Goal: Task Accomplishment & Management: Manage account settings

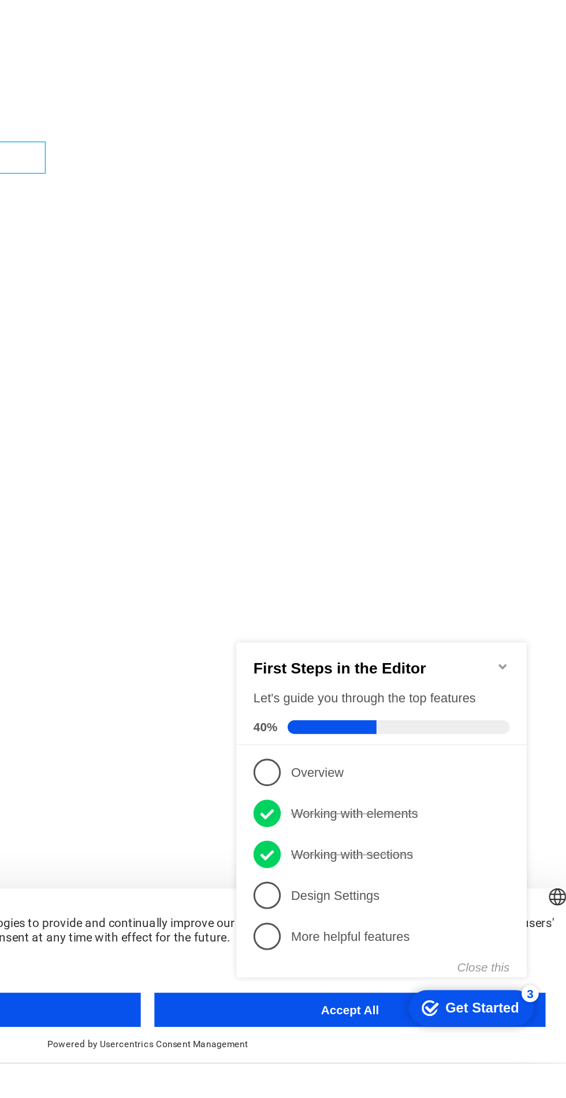
click at [272, 856] on div "Close this" at bounding box center [326, 853] width 185 height 9
click at [397, 887] on div "checkmark Get Started 3" at bounding box center [392, 881] width 84 height 24
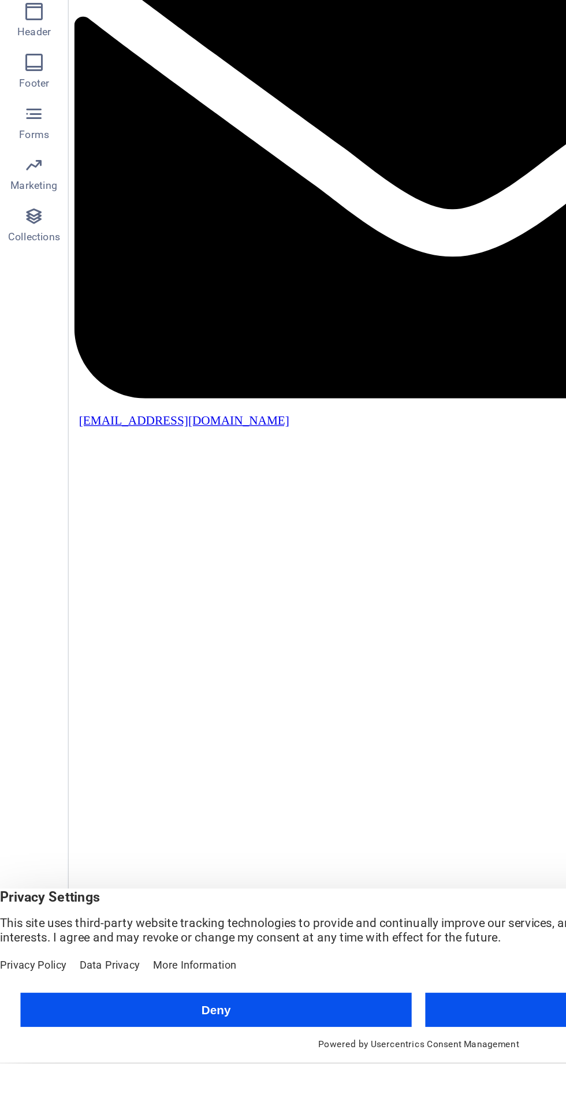
scroll to position [1356, 0]
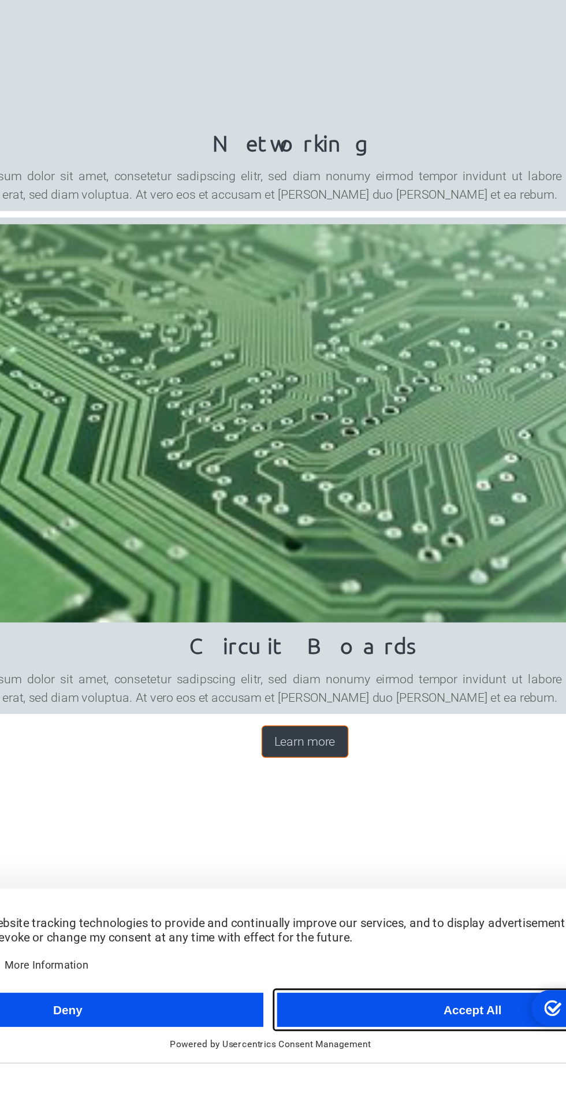
click at [409, 1073] on button "Accept All" at bounding box center [420, 1061] width 264 height 23
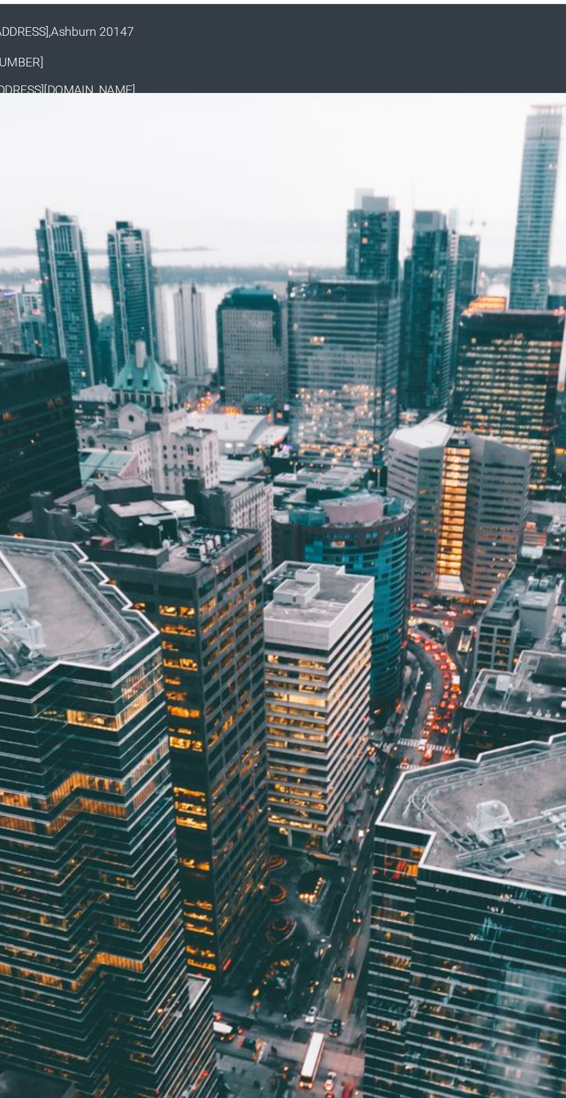
scroll to position [0, 0]
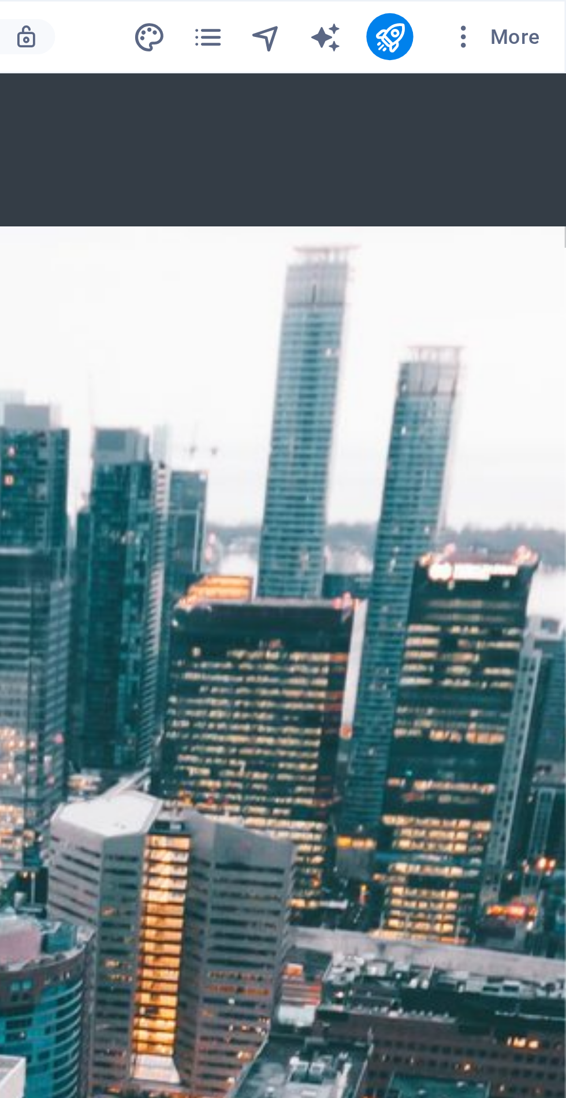
click at [535, 15] on span "More" at bounding box center [538, 15] width 36 height 12
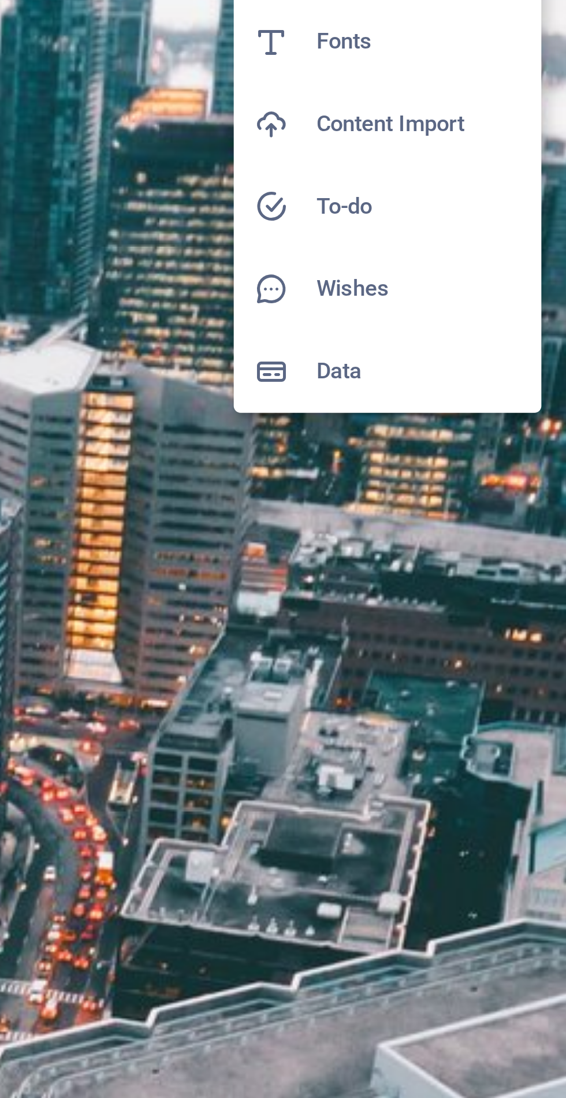
click at [488, 321] on h6 "Data" at bounding box center [513, 322] width 69 height 14
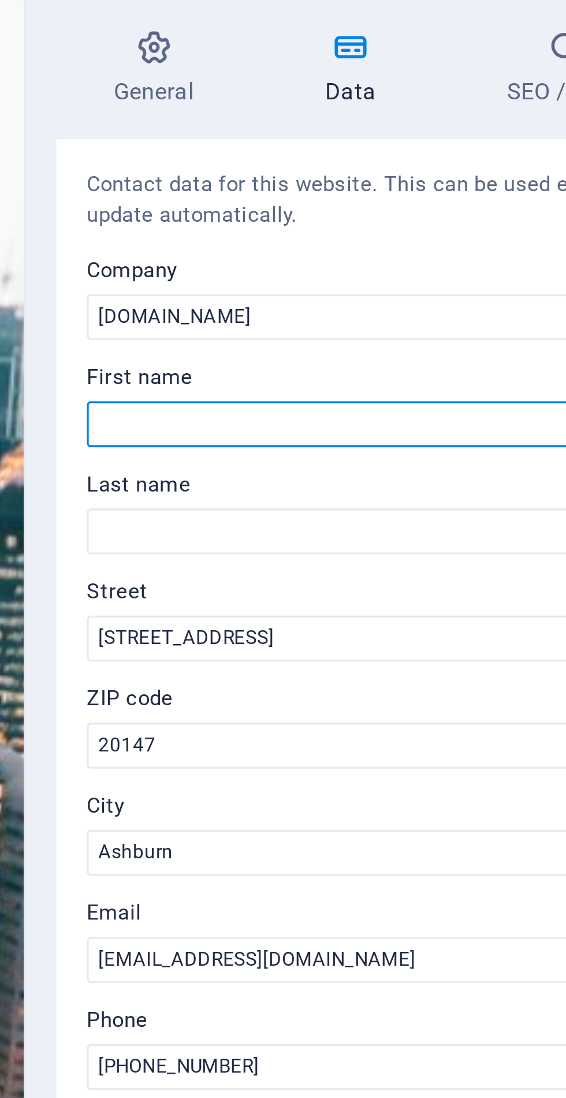
click at [344, 191] on input "First name" at bounding box center [424, 188] width 245 height 14
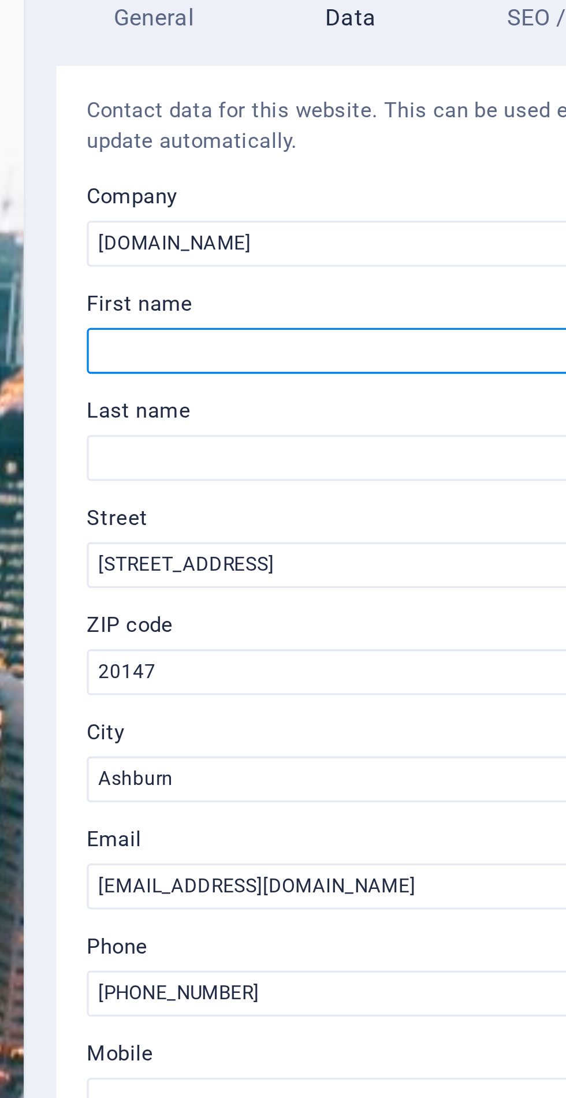
type input "[PERSON_NAME]"
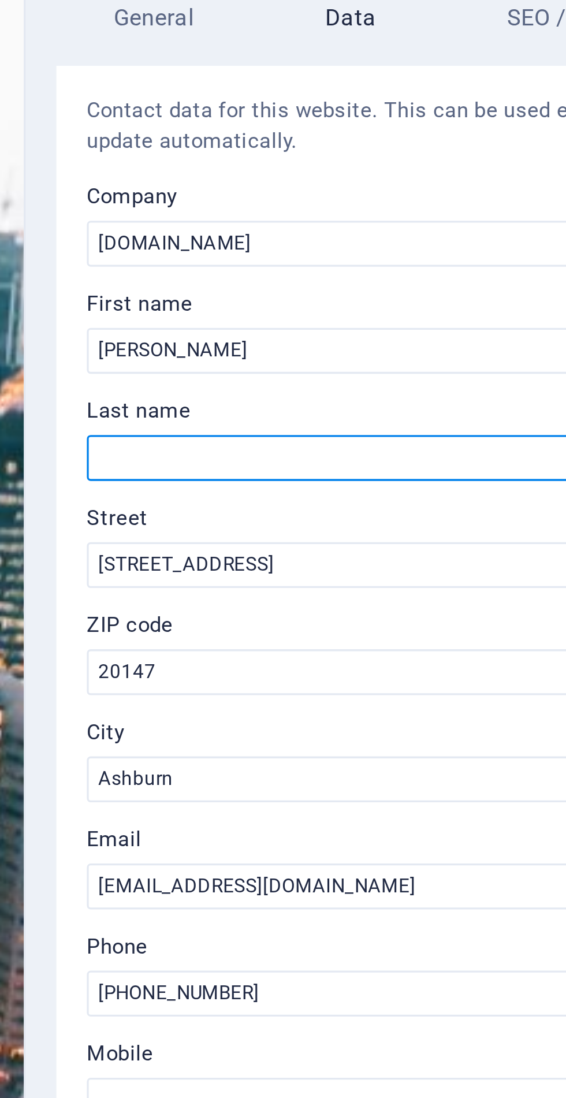
type input "[PERSON_NAME]"
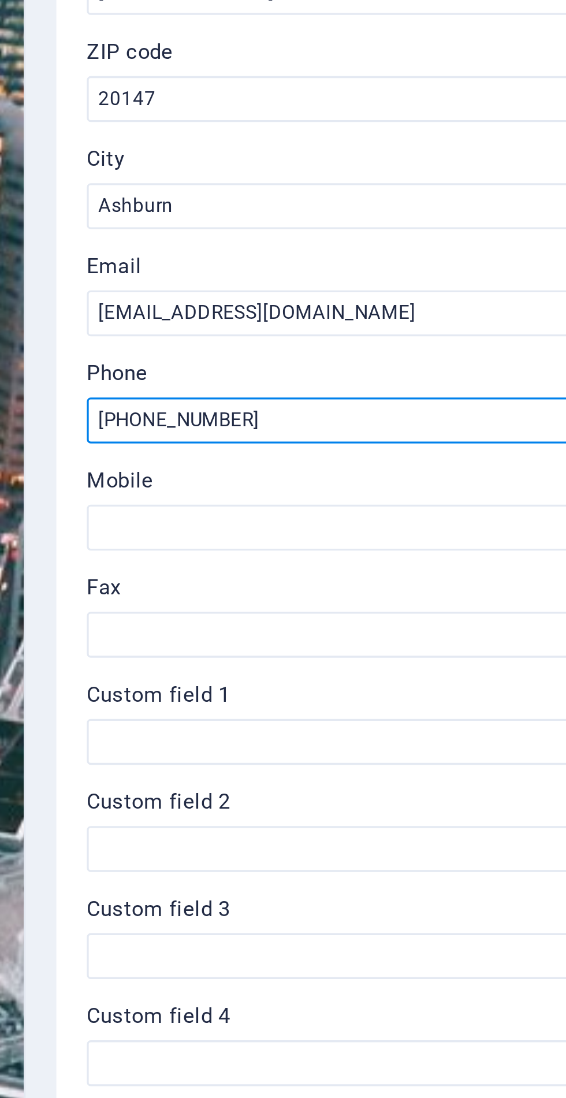
click at [356, 380] on input "[PHONE_NUMBER]" at bounding box center [424, 382] width 245 height 14
click at [305, 380] on input "1-6362248420" at bounding box center [424, 382] width 245 height 14
click at [314, 382] on input "1-6362248420" at bounding box center [424, 382] width 245 height 14
click at [319, 380] on input "1-6362248420" at bounding box center [424, 382] width 245 height 14
click at [307, 382] on input "1-6362248420" at bounding box center [424, 382] width 245 height 14
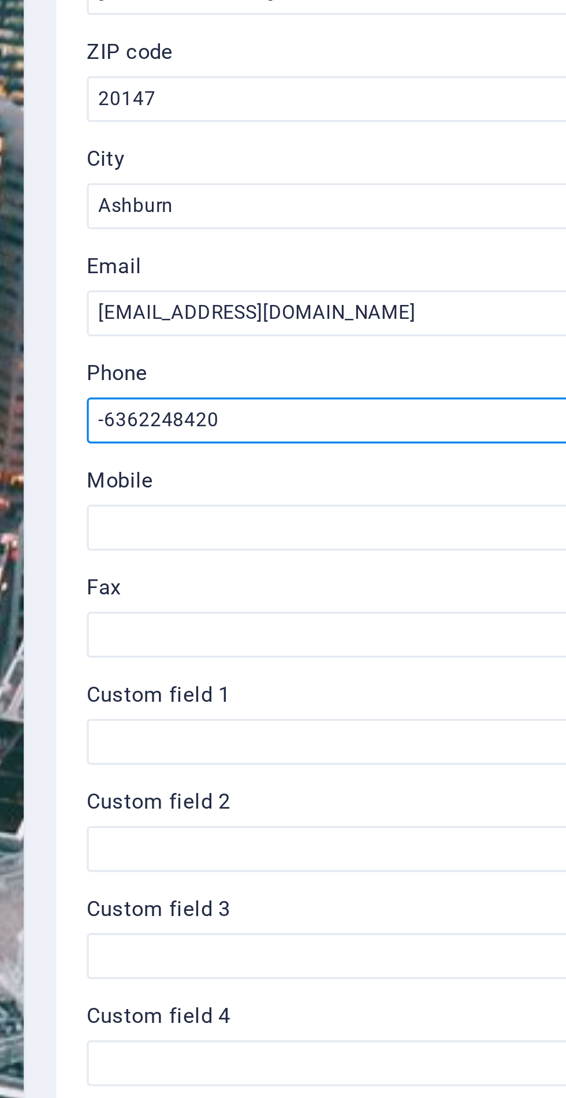
click at [305, 379] on input "-6362248420" at bounding box center [424, 382] width 245 height 14
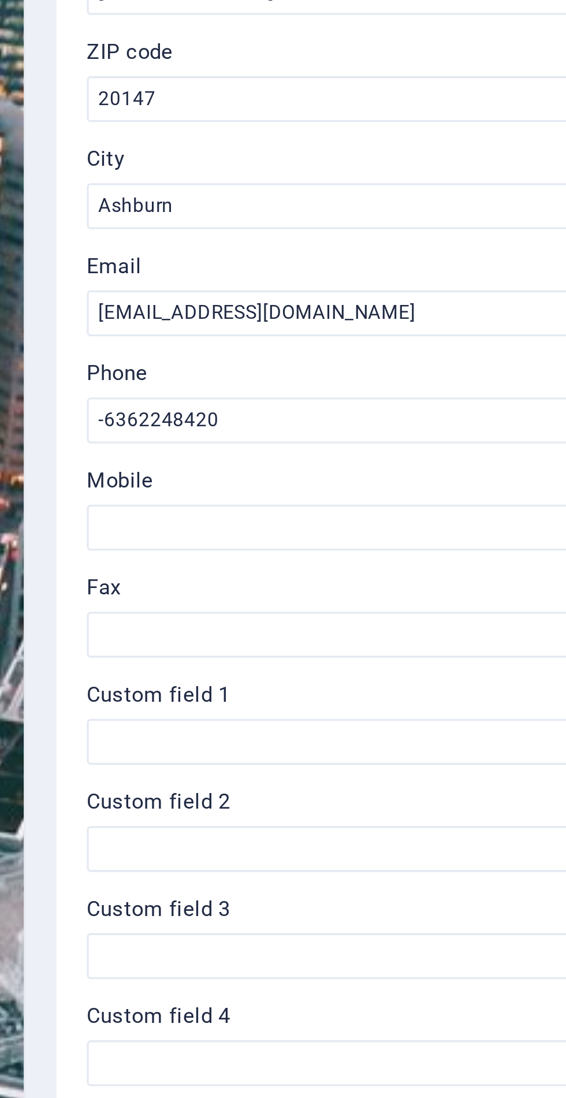
click at [326, 367] on label "Phone" at bounding box center [424, 368] width 245 height 14
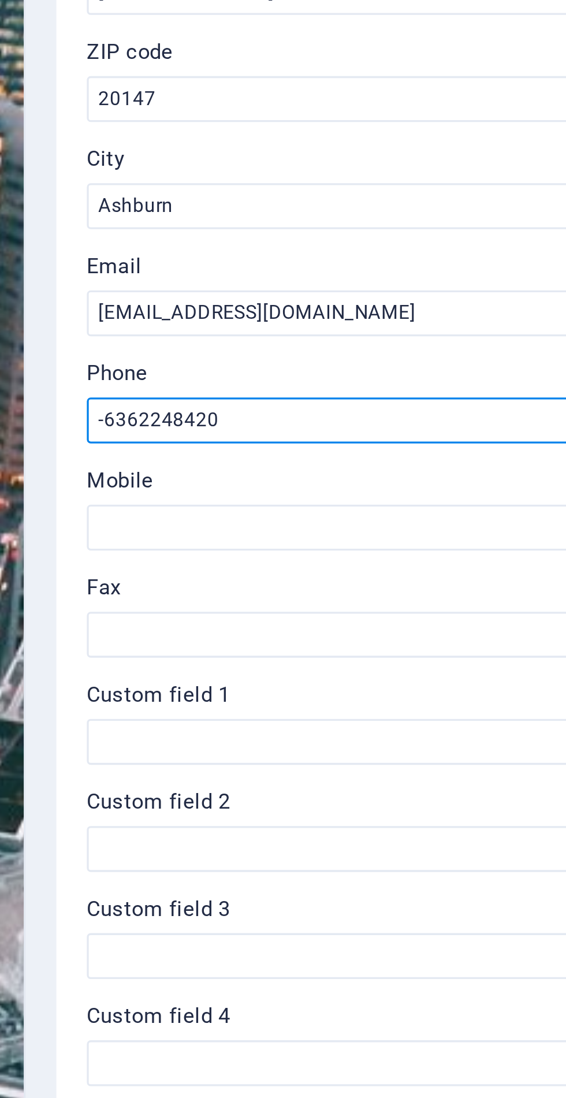
click at [326, 375] on input "-6362248420" at bounding box center [424, 382] width 245 height 14
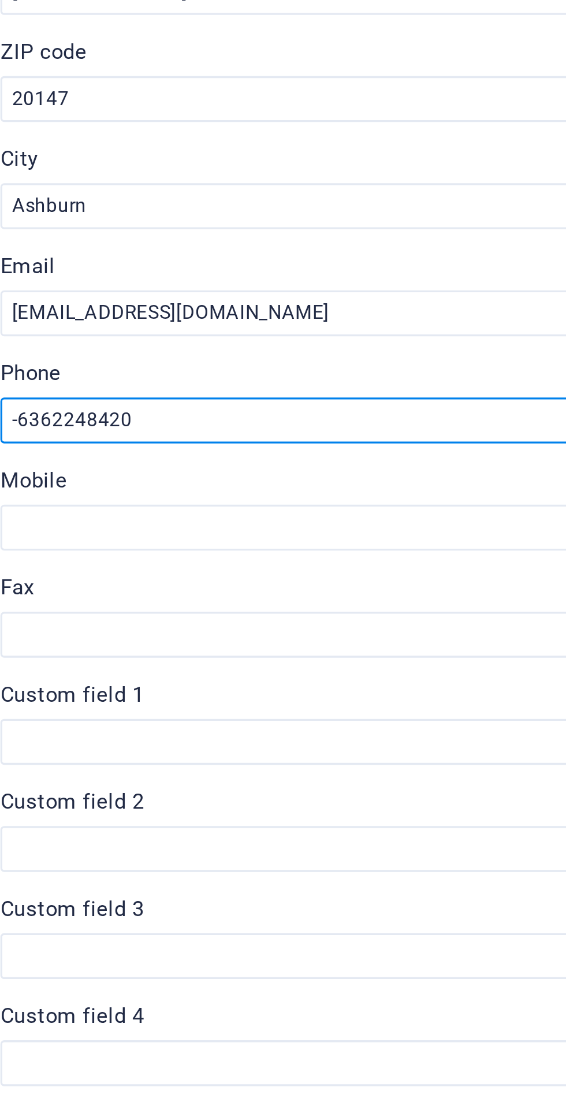
click at [338, 383] on input "-6362248420" at bounding box center [424, 382] width 245 height 14
click at [334, 383] on input "-6362248420" at bounding box center [424, 382] width 245 height 14
click at [328, 380] on input "-6362248420" at bounding box center [424, 382] width 245 height 14
click at [320, 382] on input "-6362248420" at bounding box center [424, 382] width 245 height 14
click at [330, 381] on input "-6362248420" at bounding box center [424, 382] width 245 height 14
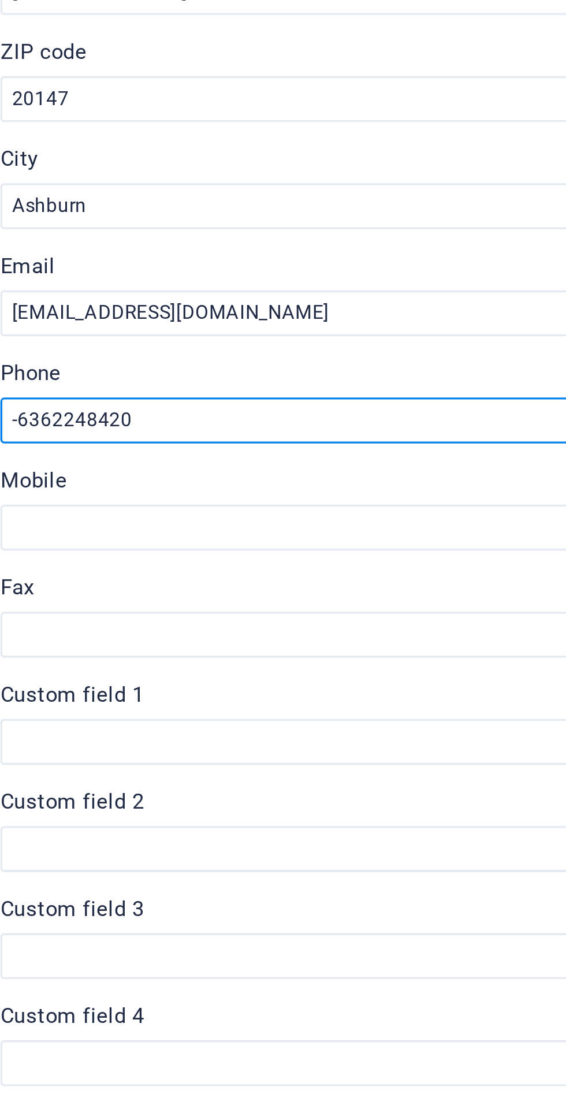
click at [328, 380] on input "-6362248420" at bounding box center [424, 382] width 245 height 14
click at [333, 380] on input "-6362248420" at bounding box center [424, 382] width 245 height 14
click at [327, 380] on input "-6362248420" at bounding box center [424, 382] width 245 height 14
click at [317, 381] on input "-636224-8420" at bounding box center [424, 382] width 245 height 14
click at [311, 385] on input "-636-224-8420" at bounding box center [424, 382] width 245 height 14
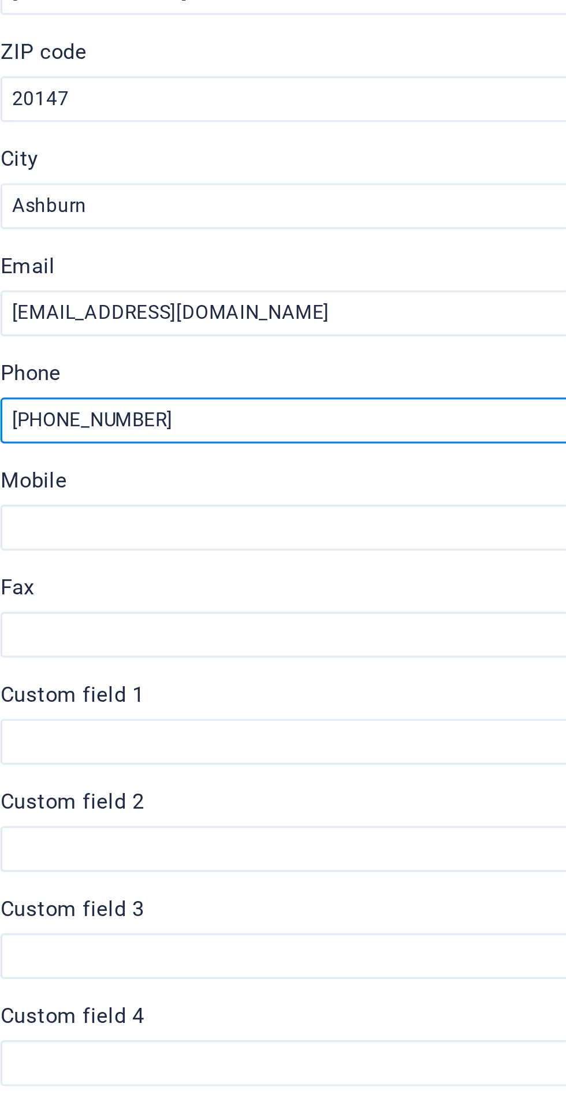
click at [326, 385] on input "[PHONE_NUMBER]" at bounding box center [424, 382] width 245 height 14
click at [319, 382] on input "[PHONE_NUMBER]" at bounding box center [424, 382] width 245 height 14
click at [331, 380] on input "[PHONE_NUMBER]" at bounding box center [424, 382] width 245 height 14
click at [325, 385] on input "[PHONE_NUMBER]" at bounding box center [424, 382] width 245 height 14
click at [325, 380] on input "[PHONE_NUMBER]" at bounding box center [424, 382] width 245 height 14
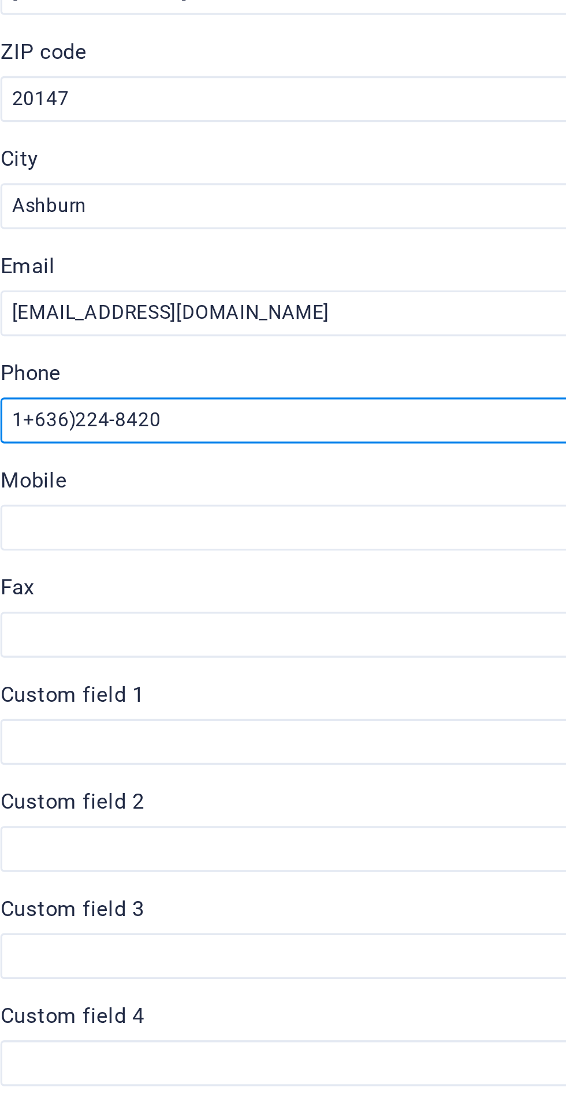
click at [323, 381] on input "1+636)224-8420" at bounding box center [424, 382] width 245 height 14
click at [314, 385] on input "1+636) 224-8420" at bounding box center [424, 382] width 245 height 14
click at [331, 383] on input "[PHONE_NUMBER]" at bounding box center [424, 382] width 245 height 14
click at [333, 382] on input "[PHONE_NUMBER]" at bounding box center [424, 382] width 245 height 14
click at [327, 380] on input "[PHONE_NUMBER]" at bounding box center [424, 382] width 245 height 14
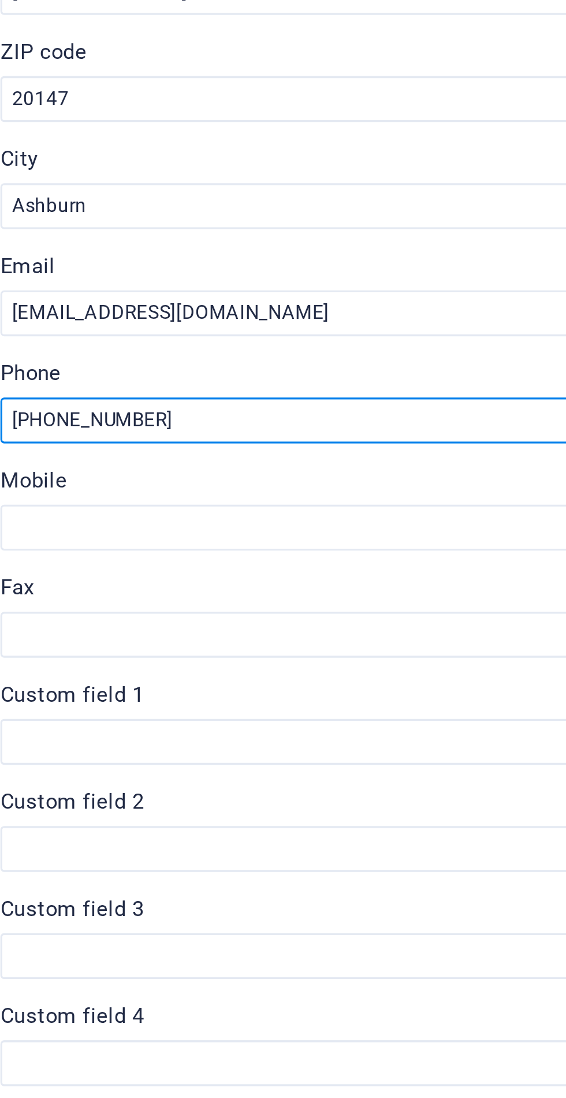
click at [316, 379] on input "[PHONE_NUMBER]" at bounding box center [424, 382] width 245 height 14
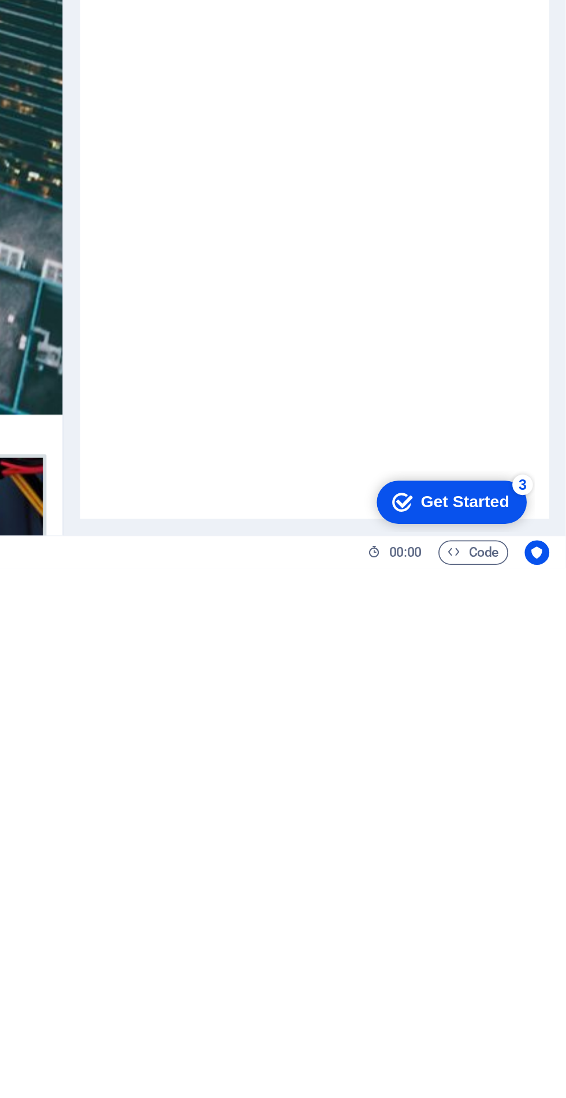
type input "[PHONE_NUMBER]"
click at [418, 484] on div "Get Started" at bounding box center [419, 488] width 50 height 10
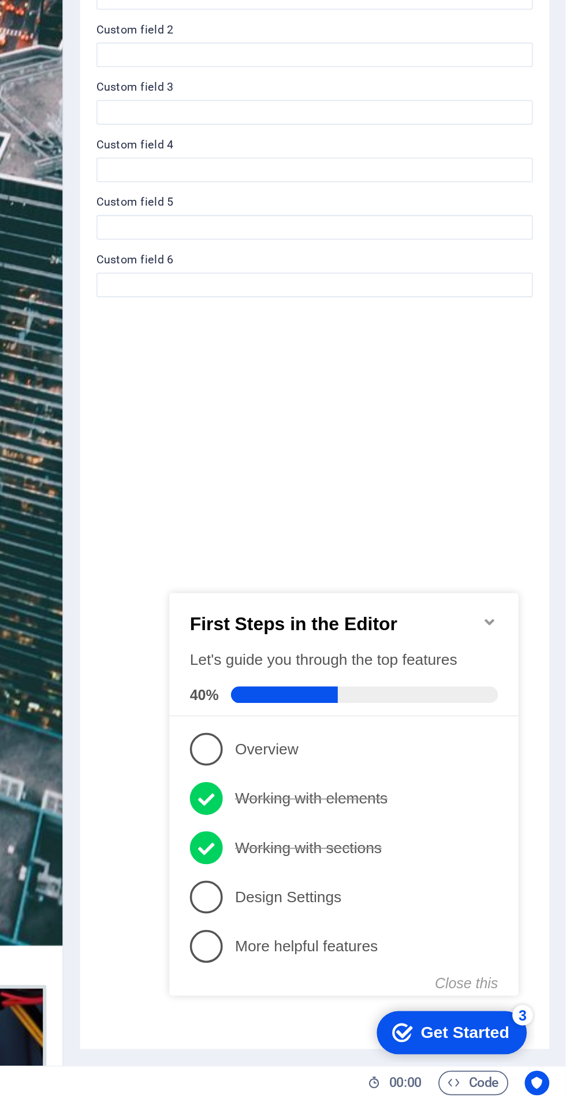
click at [191, 658] on span "1" at bounding box center [186, 667] width 18 height 18
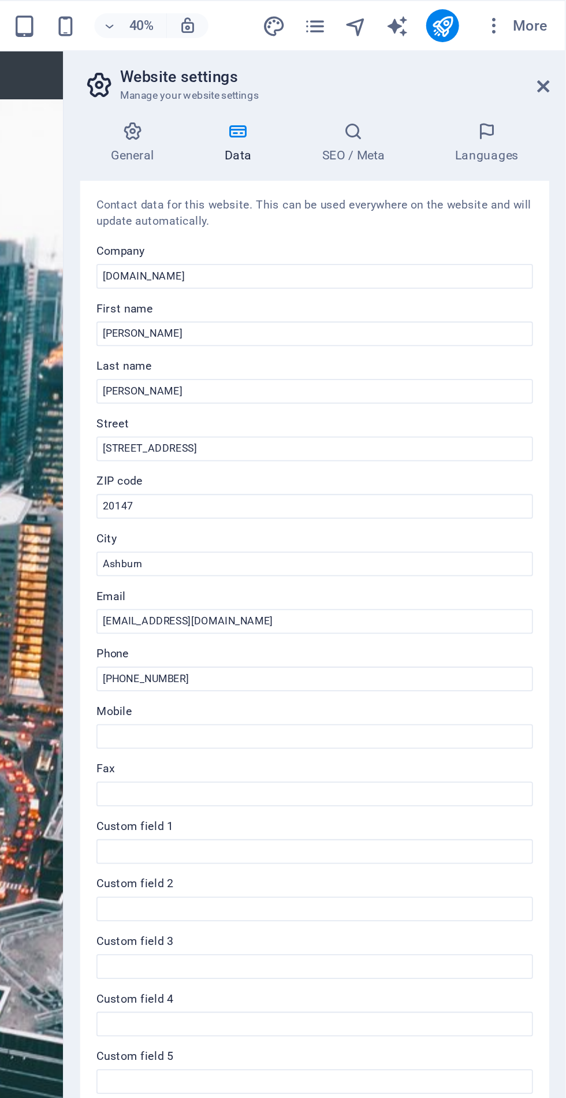
click at [456, 77] on icon at bounding box center [446, 74] width 70 height 12
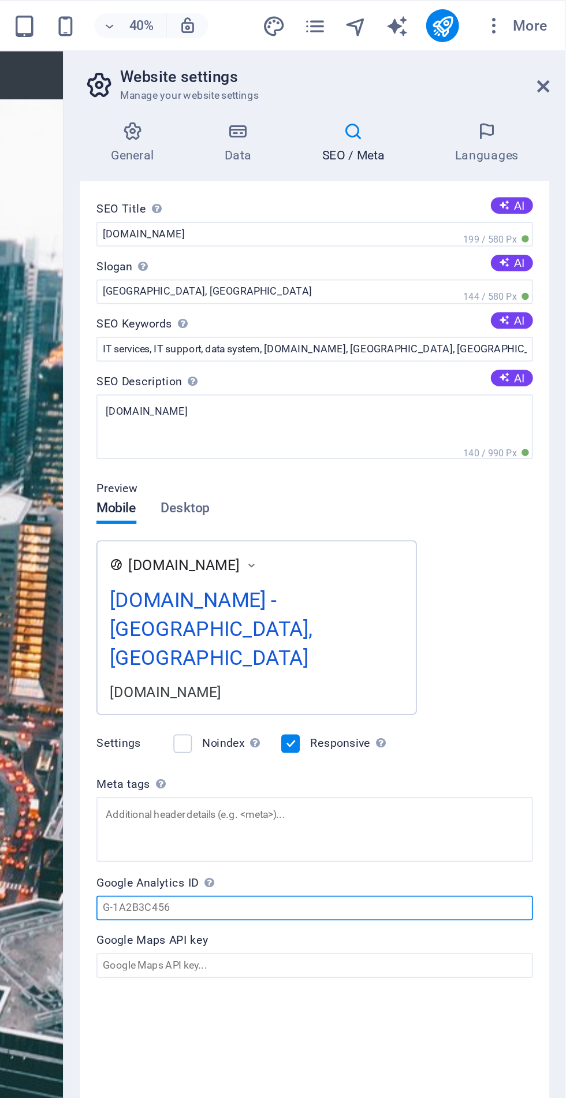
click at [353, 504] on input "Google Analytics ID Please only add the Google Analytics ID. We automatically i…" at bounding box center [424, 510] width 245 height 14
